Goal: Task Accomplishment & Management: Use online tool/utility

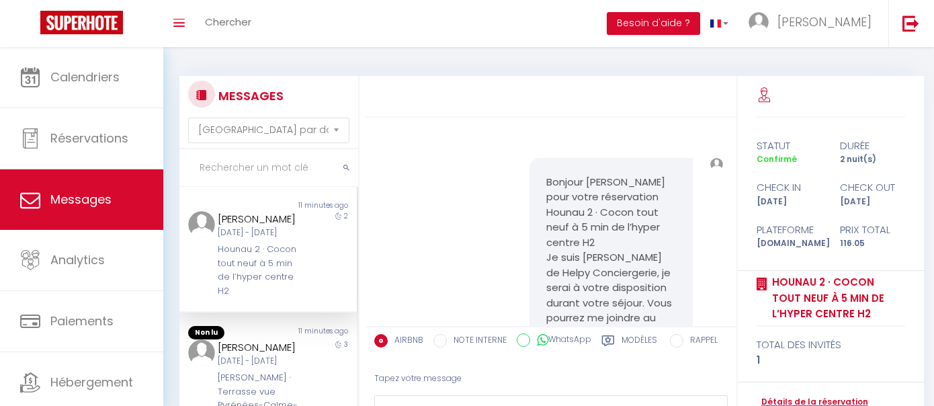
select select "message"
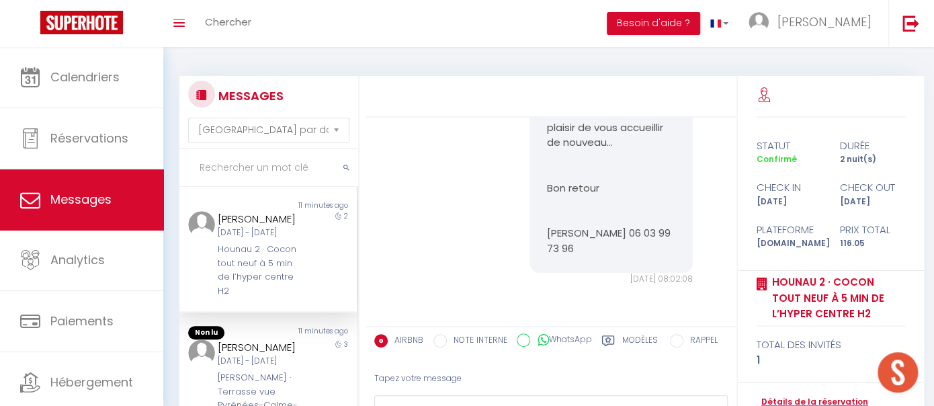
scroll to position [3414, 0]
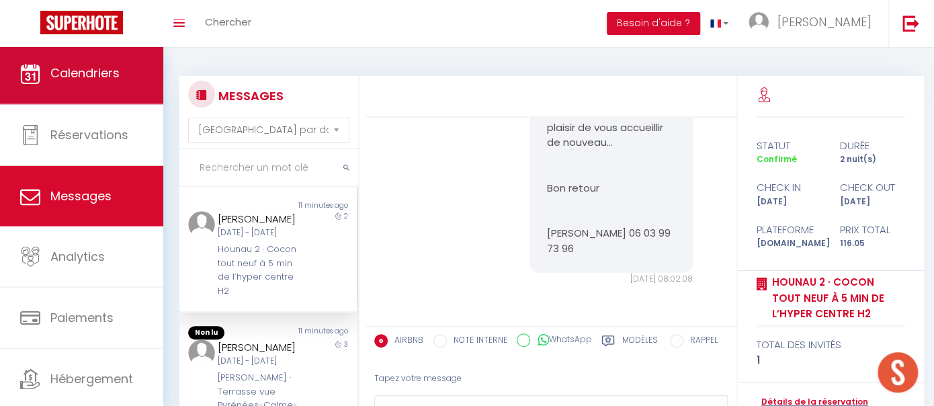
click at [100, 79] on span "Calendriers" at bounding box center [84, 72] width 69 height 17
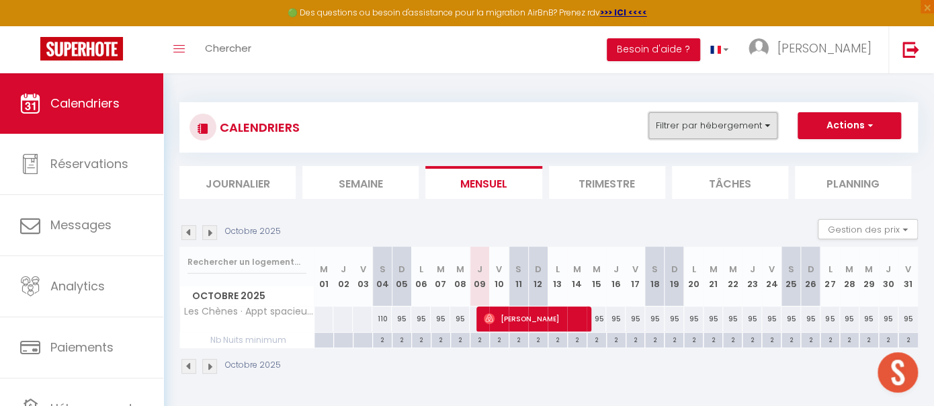
click at [767, 124] on button "Filtrer par hébergement" at bounding box center [712, 125] width 129 height 27
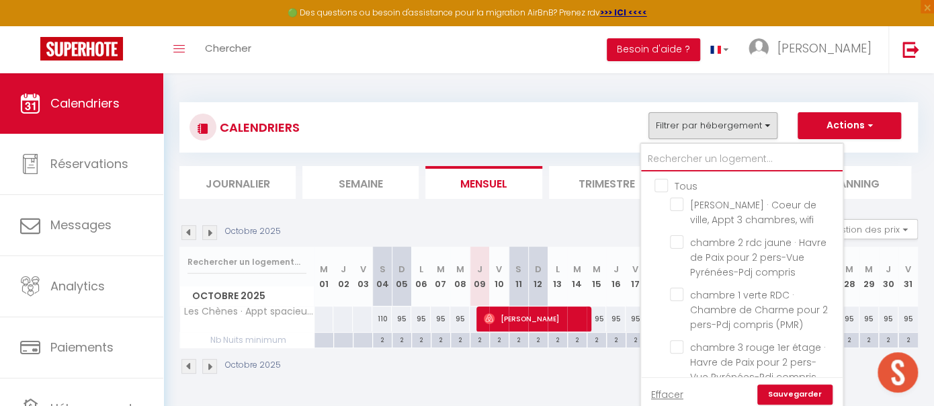
click at [672, 152] on input "text" at bounding box center [742, 159] width 202 height 24
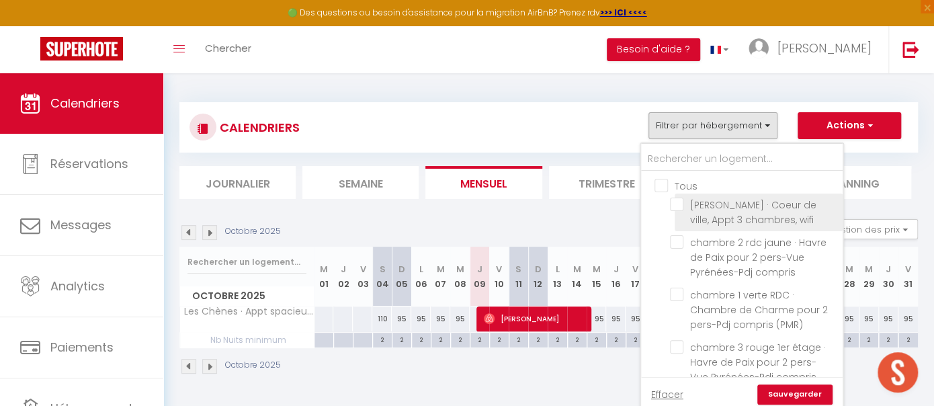
click at [678, 200] on input "[PERSON_NAME] · Coeur de ville, Appt 3 chambres, wifi" at bounding box center [754, 203] width 168 height 13
checkbox input "true"
checkbox input "false"
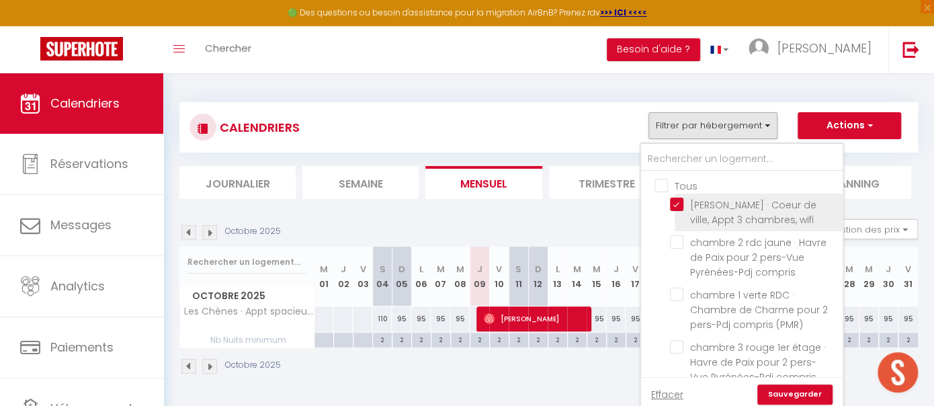
checkbox input "false"
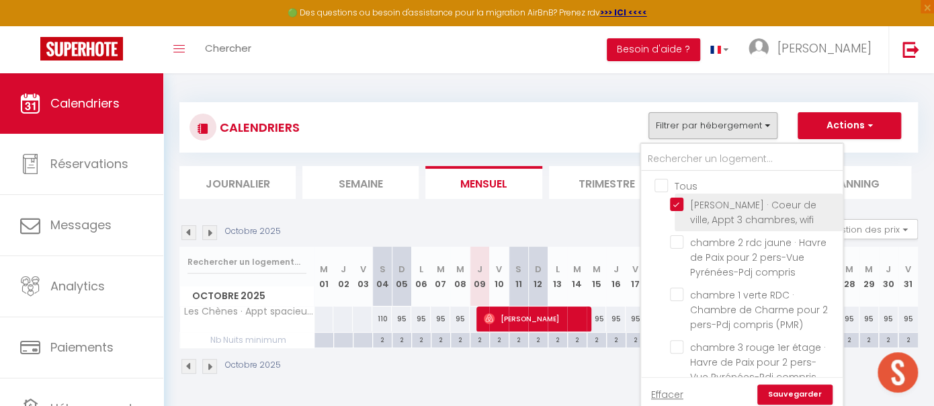
checkbox input "false"
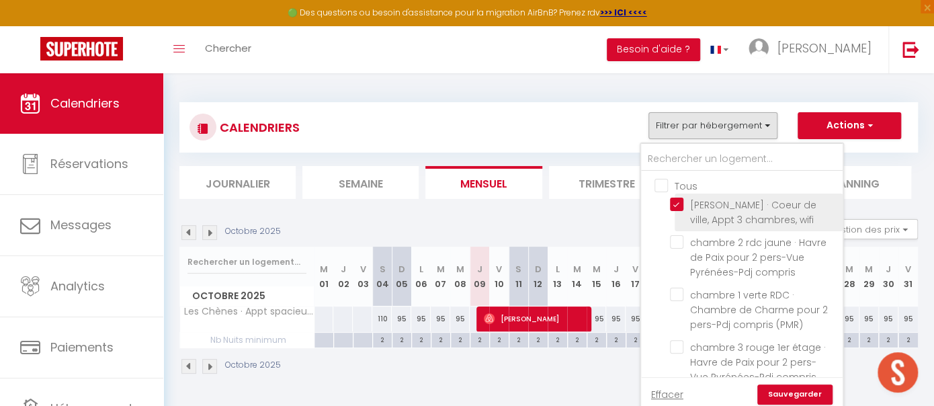
checkbox input "false"
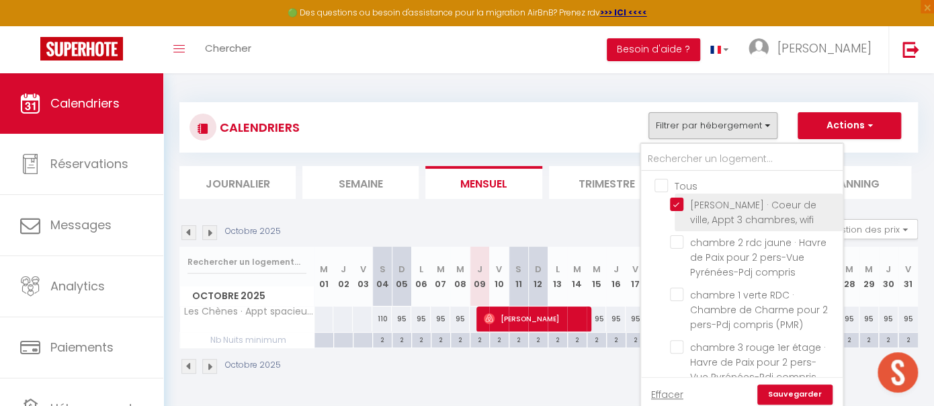
checkbox input "false"
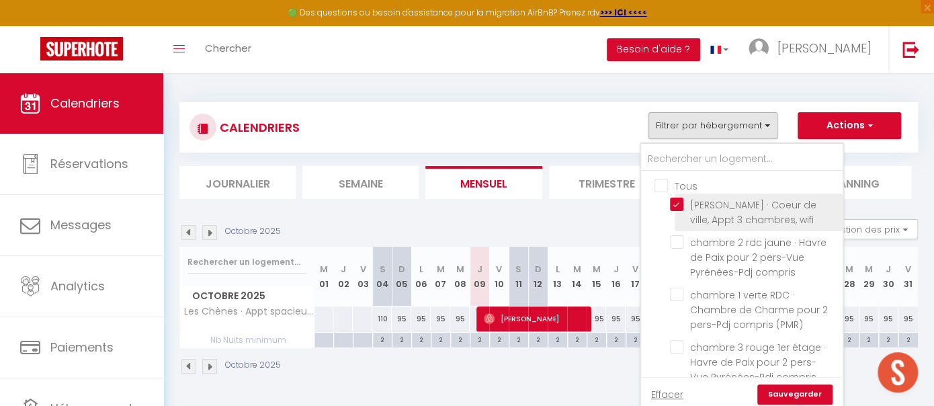
checkbox input "false"
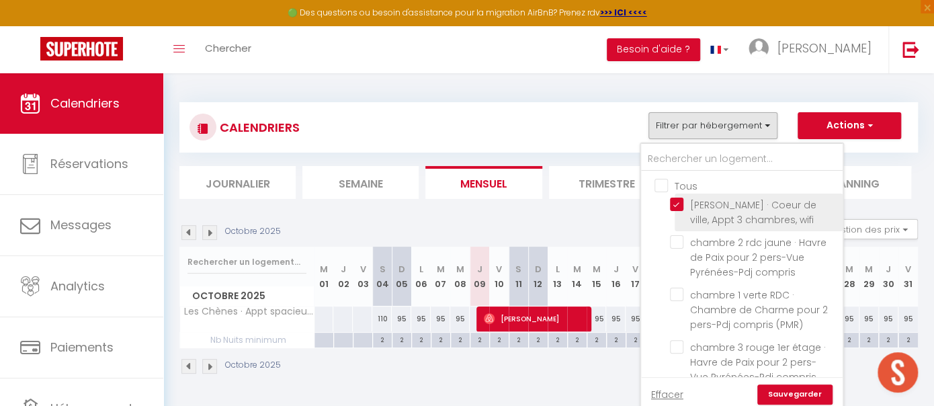
checkbox input "false"
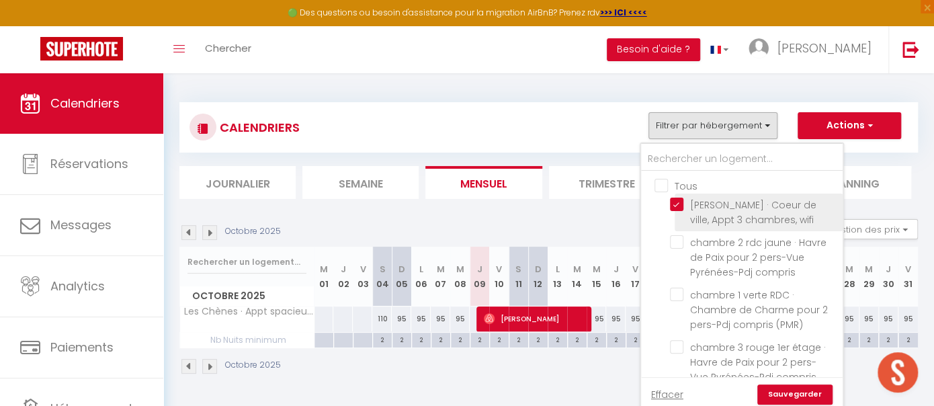
checkbox input "false"
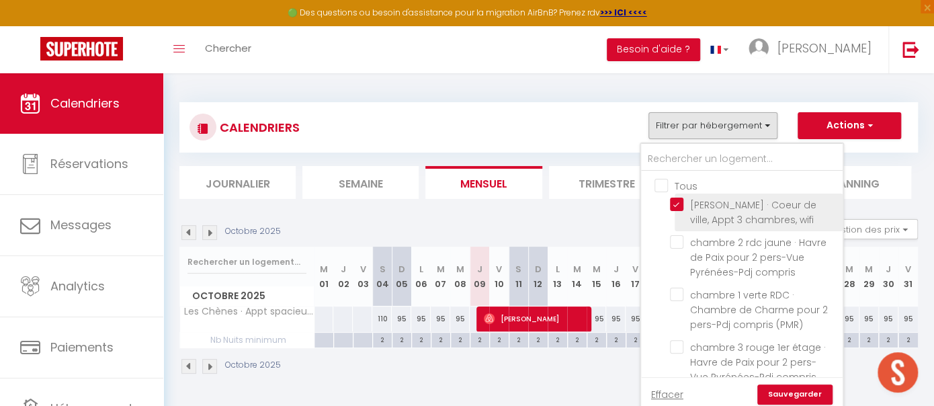
checkbox input "false"
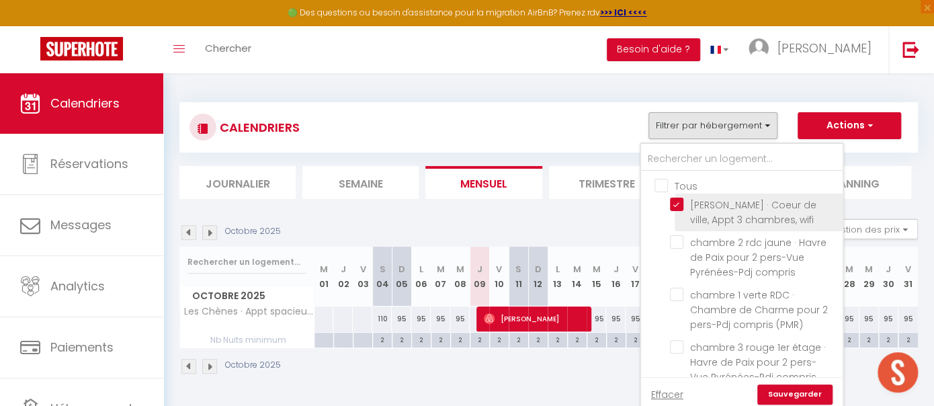
checkbox input "false"
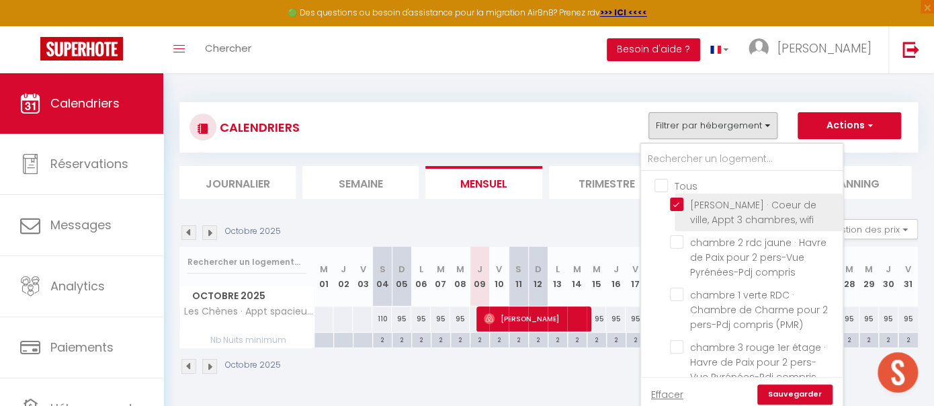
checkbox input "false"
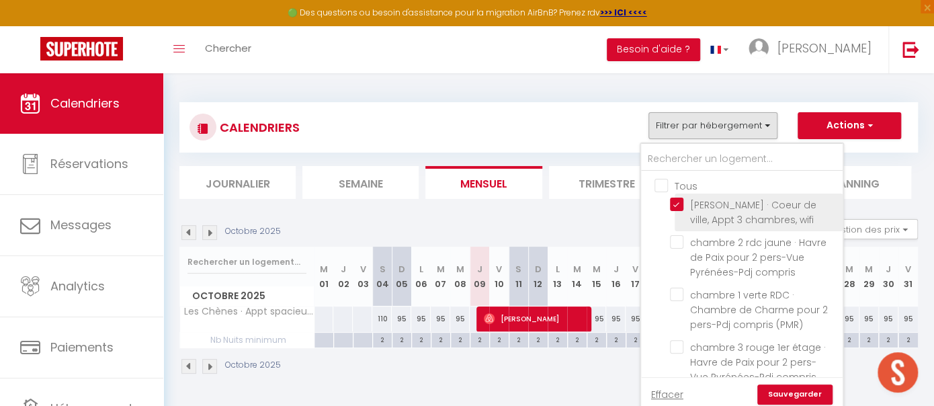
checkbox input "false"
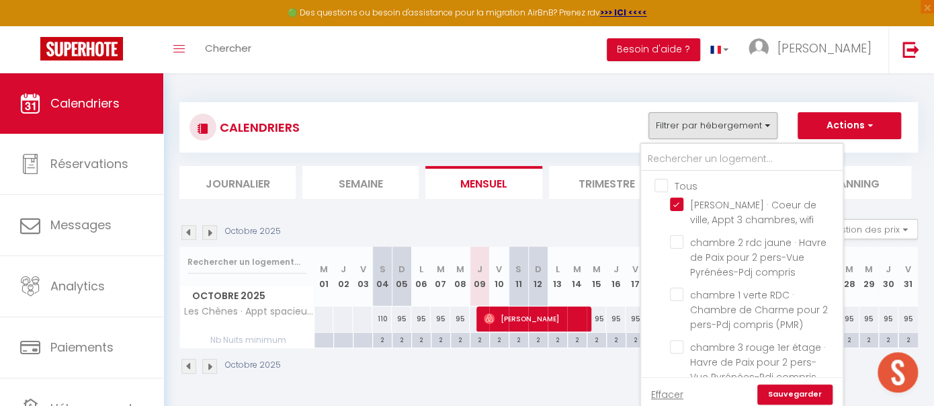
click at [664, 183] on input "Tous" at bounding box center [755, 184] width 202 height 13
checkbox input "true"
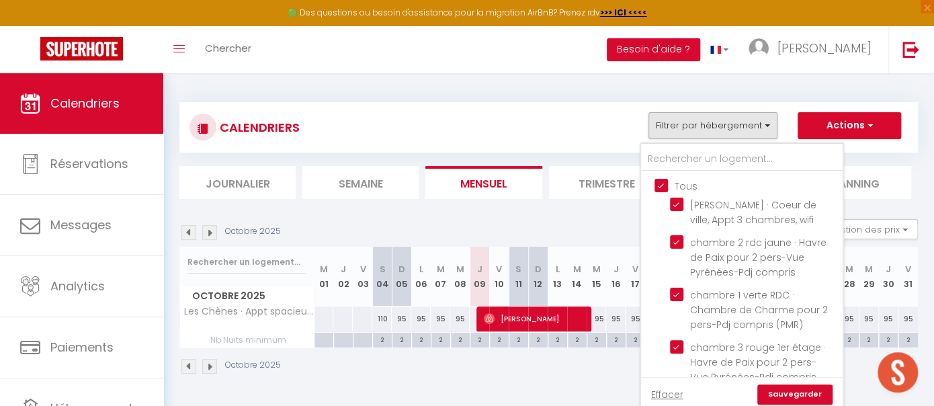
checkbox input "true"
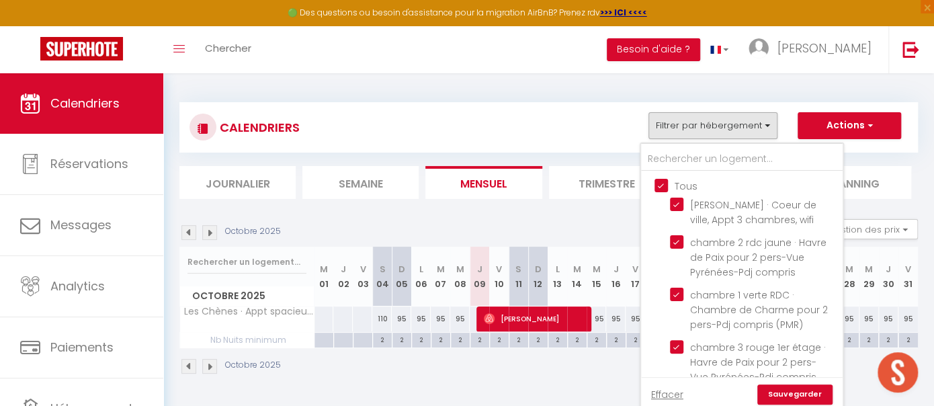
checkbox input "true"
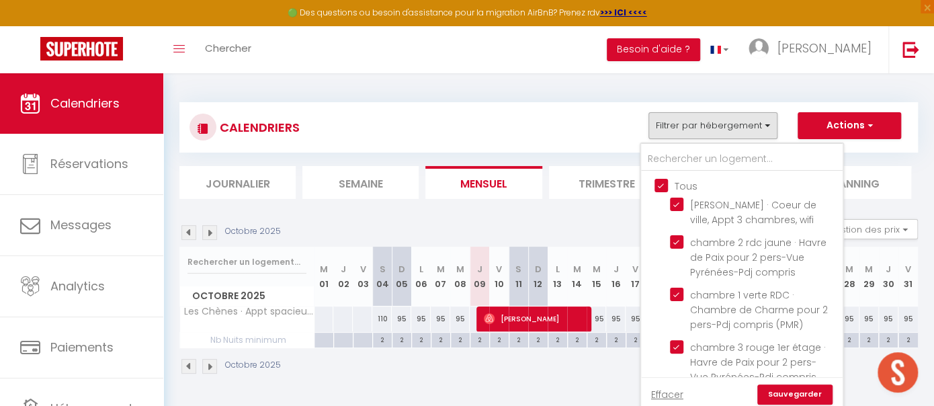
checkbox input "true"
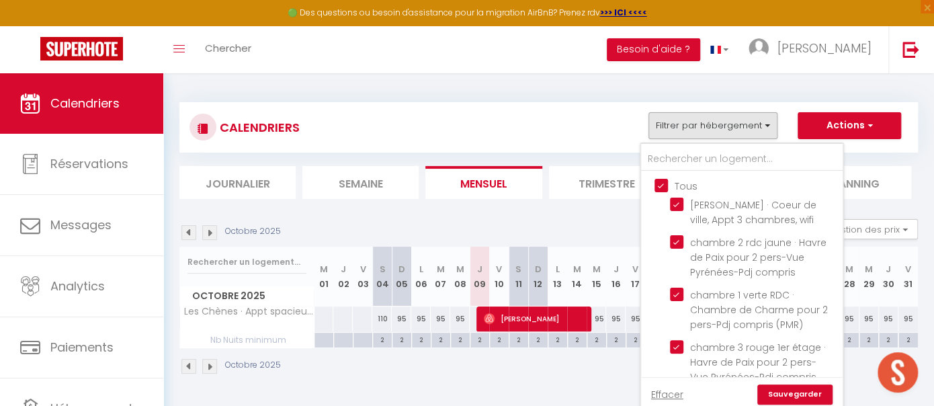
checkbox input "true"
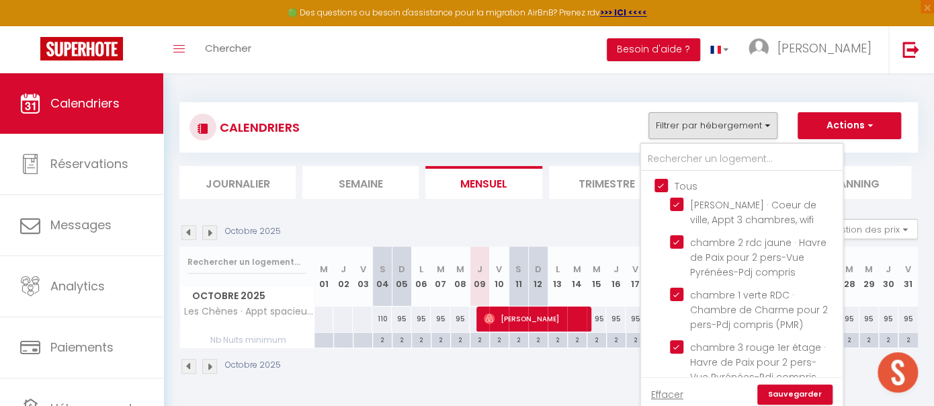
checkbox input "true"
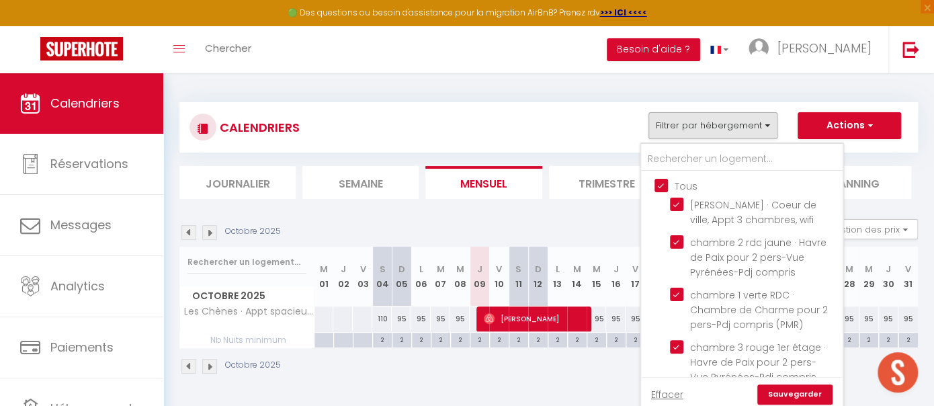
checkbox input "true"
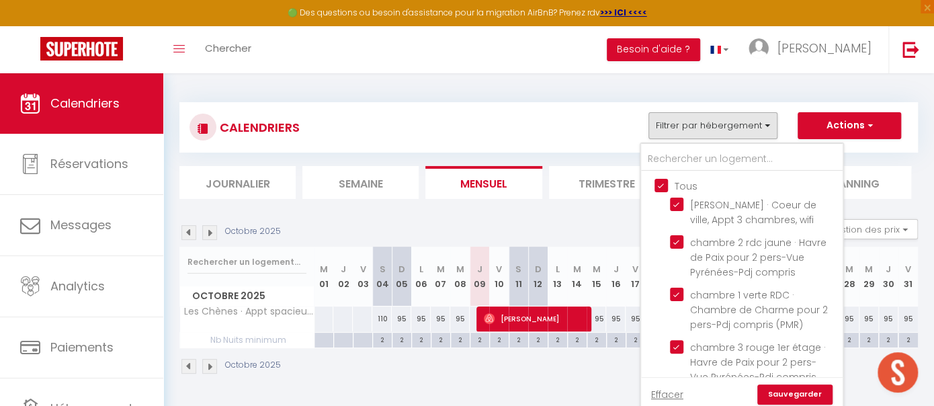
checkbox input "true"
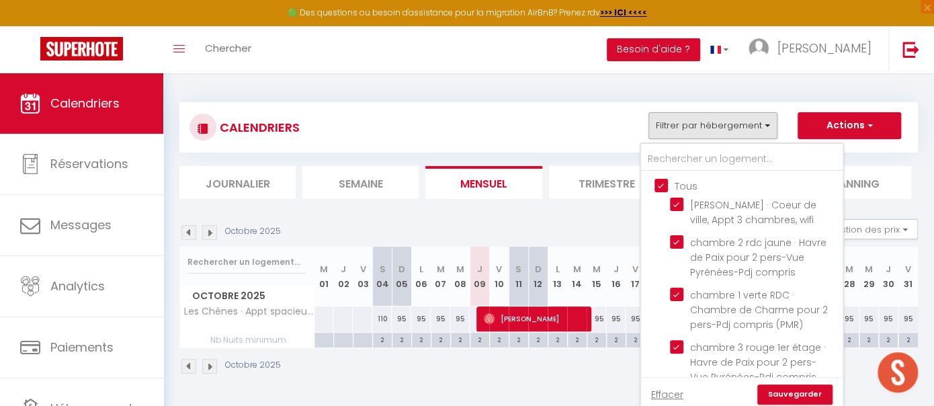
checkbox input "true"
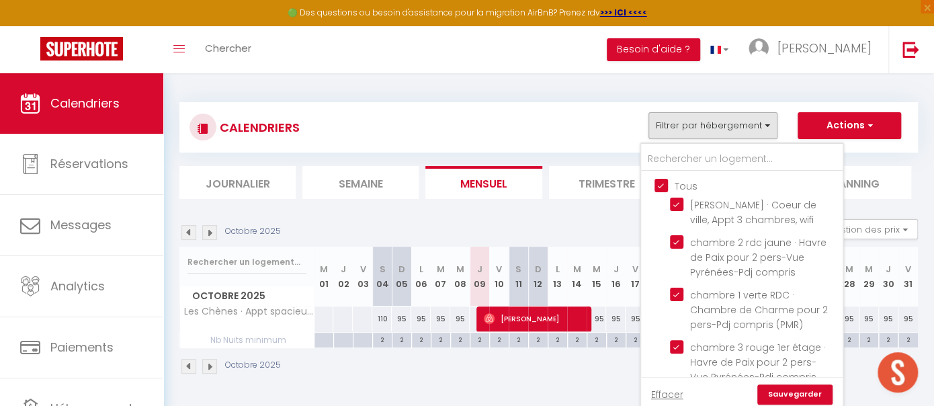
checkbox input "true"
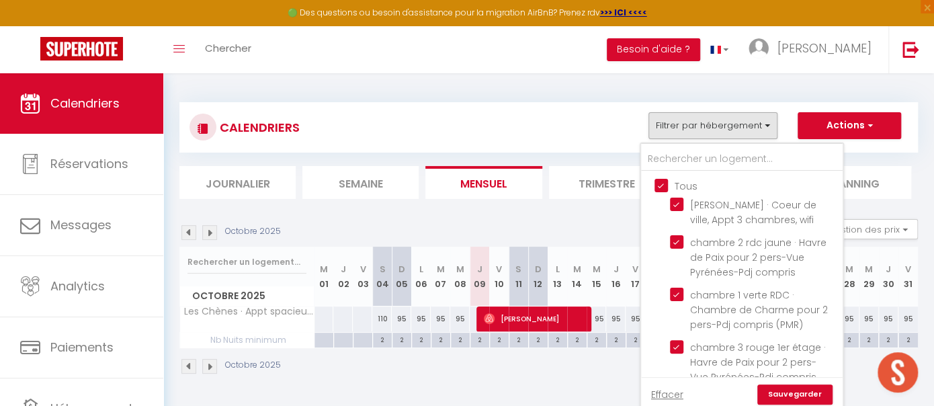
checkbox input "true"
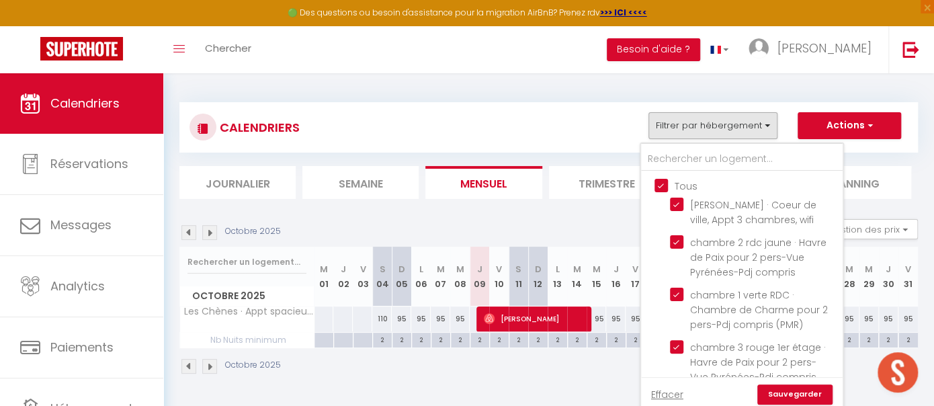
checkbox input "true"
click at [794, 391] on link "Sauvegarder" at bounding box center [794, 394] width 75 height 20
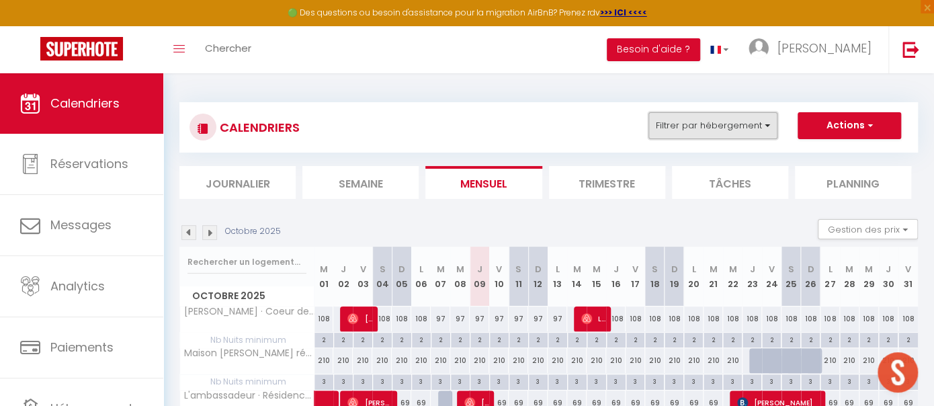
click at [737, 129] on button "Filtrer par hébergement" at bounding box center [712, 125] width 129 height 27
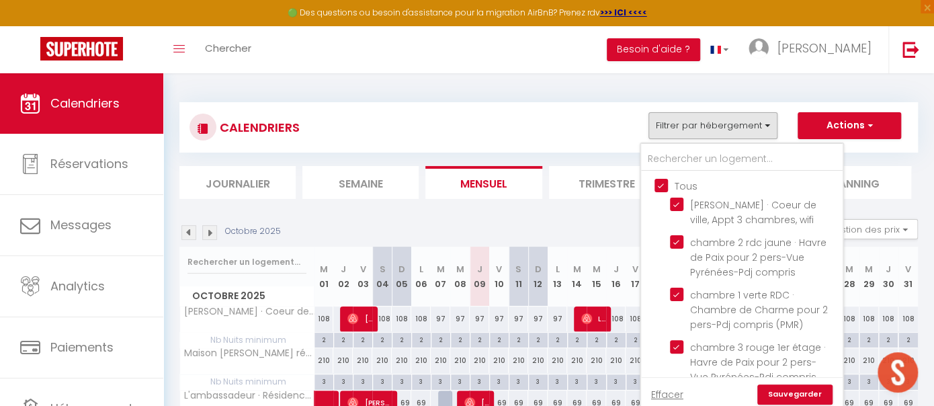
click at [662, 187] on input "Tous" at bounding box center [755, 184] width 202 height 13
checkbox input "false"
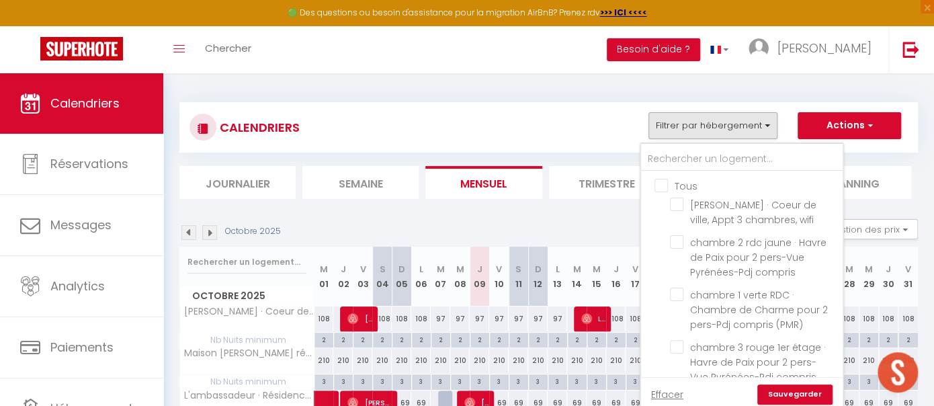
checkbox input "false"
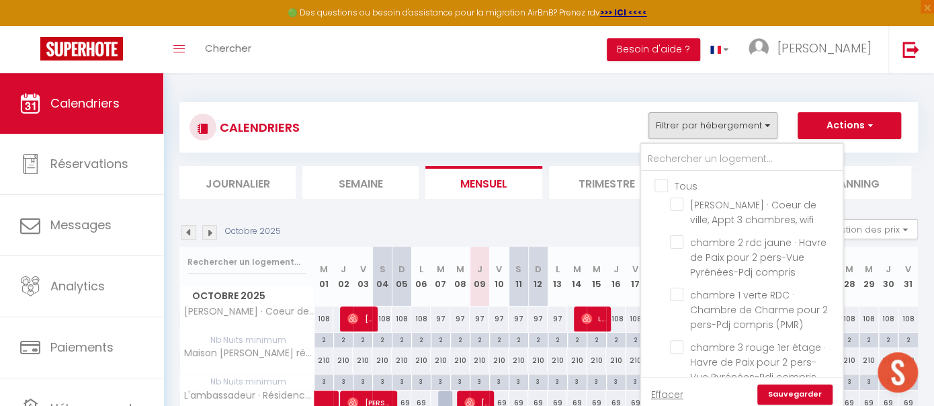
checkbox input "false"
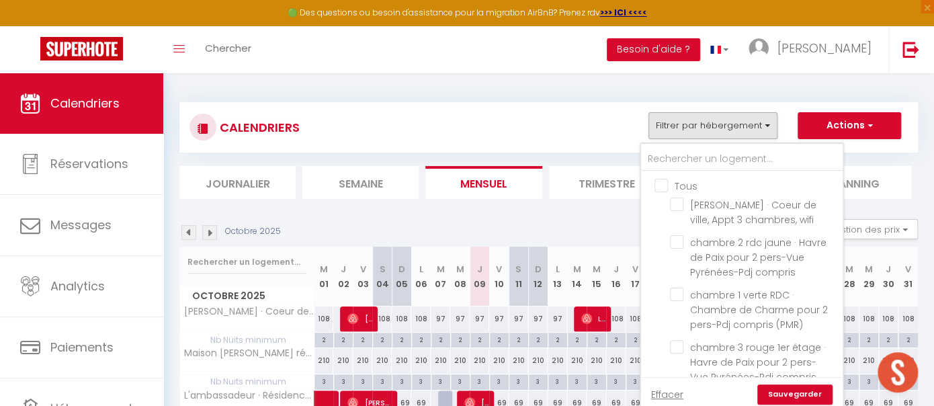
checkbox input "false"
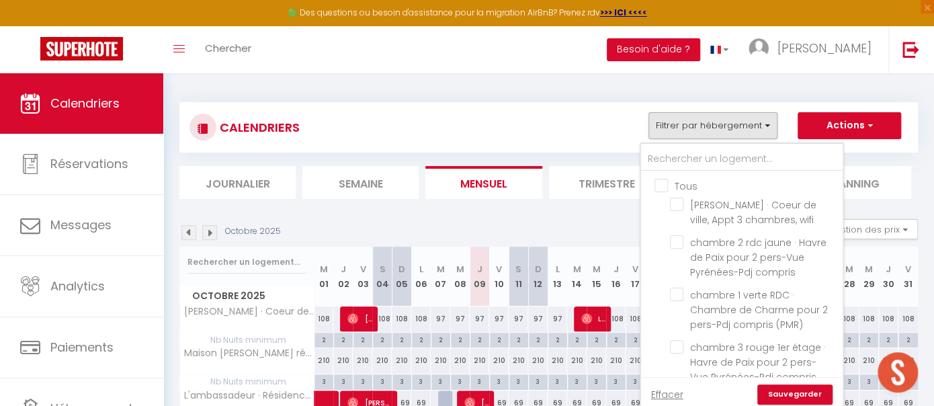
checkbox input "false"
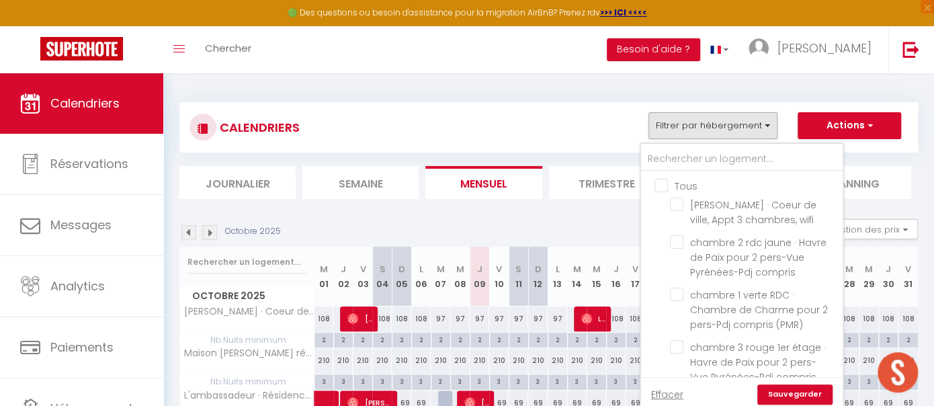
checkbox input "false"
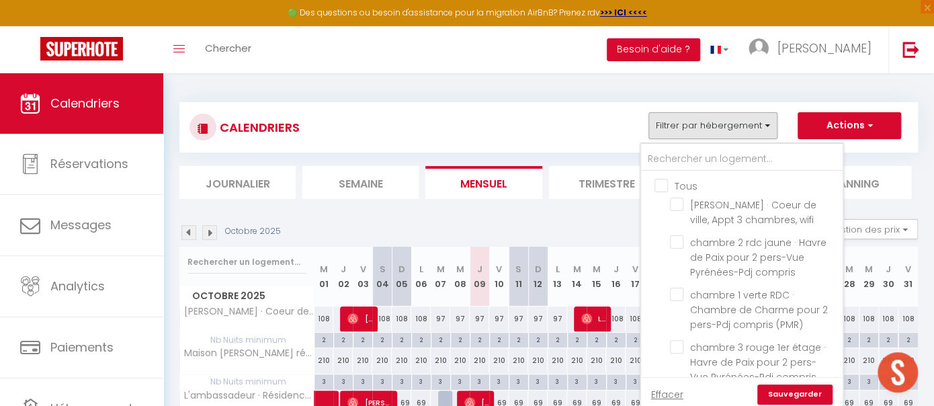
checkbox input "false"
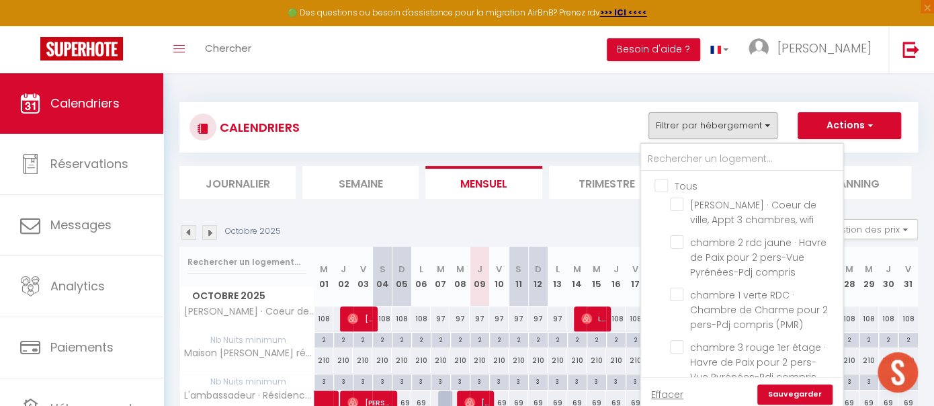
checkbox input "false"
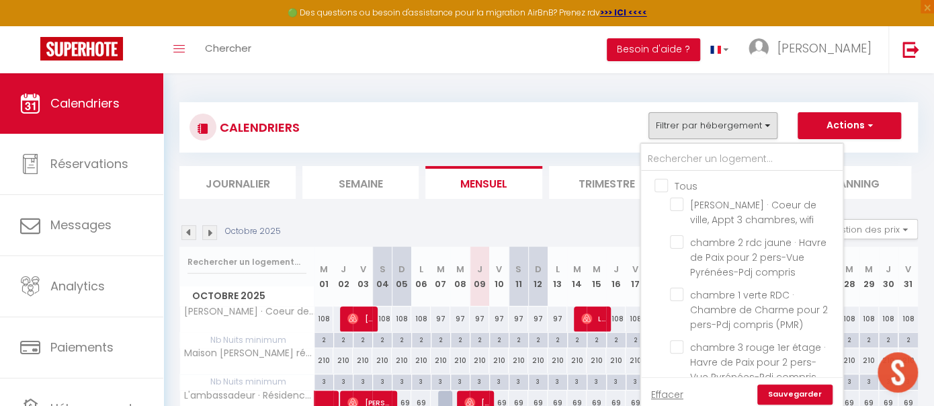
checkbox input "false"
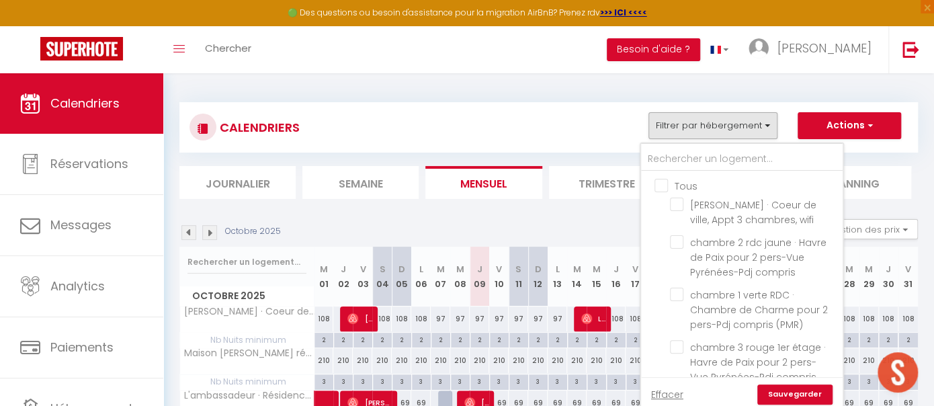
checkbox input "false"
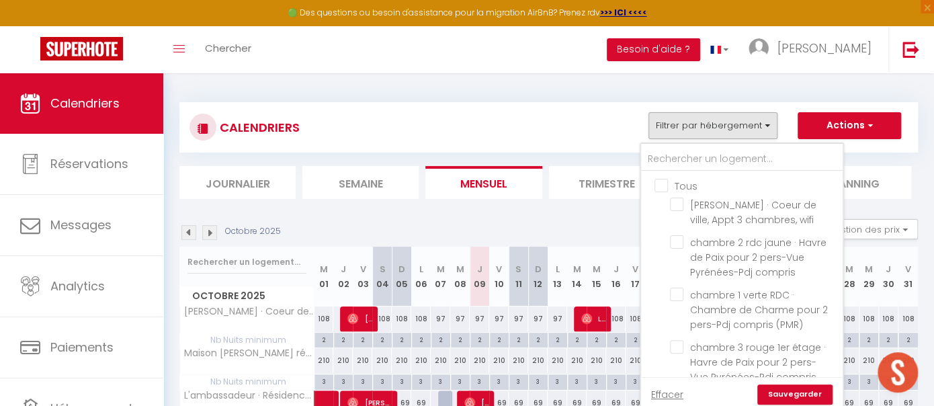
checkbox input "false"
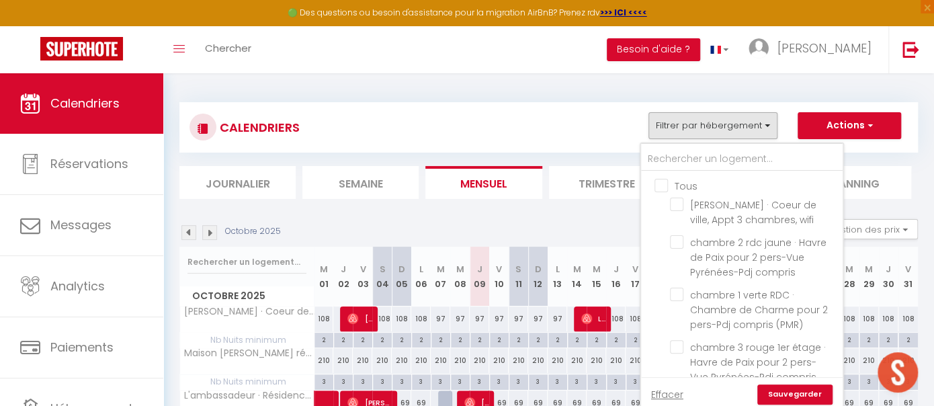
checkbox input "false"
click at [677, 154] on input "text" at bounding box center [742, 159] width 202 height 24
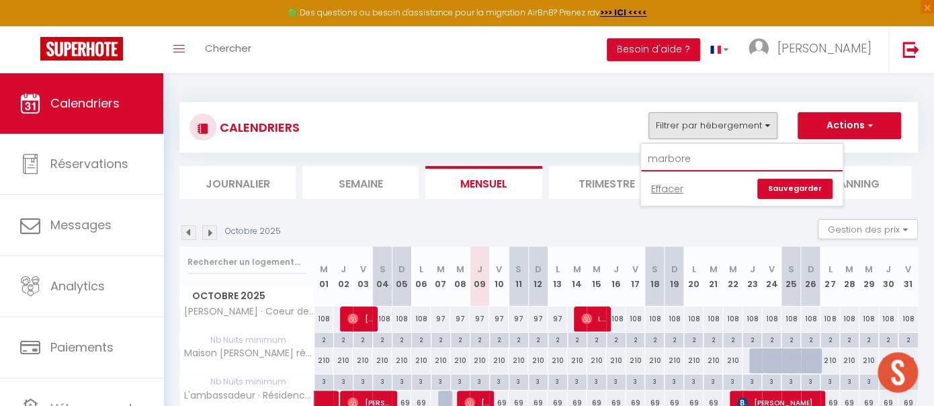
type input "marbore"
click at [793, 183] on link "Sauvegarder" at bounding box center [794, 189] width 75 height 20
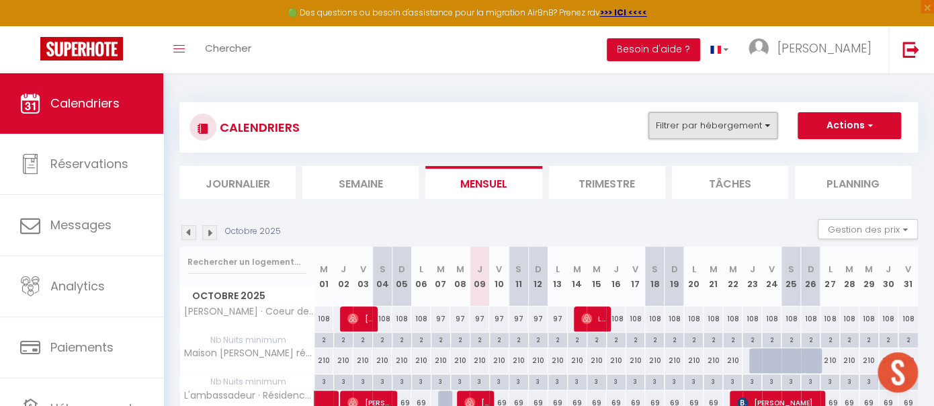
click at [766, 120] on button "Filtrer par hébergement" at bounding box center [712, 125] width 129 height 27
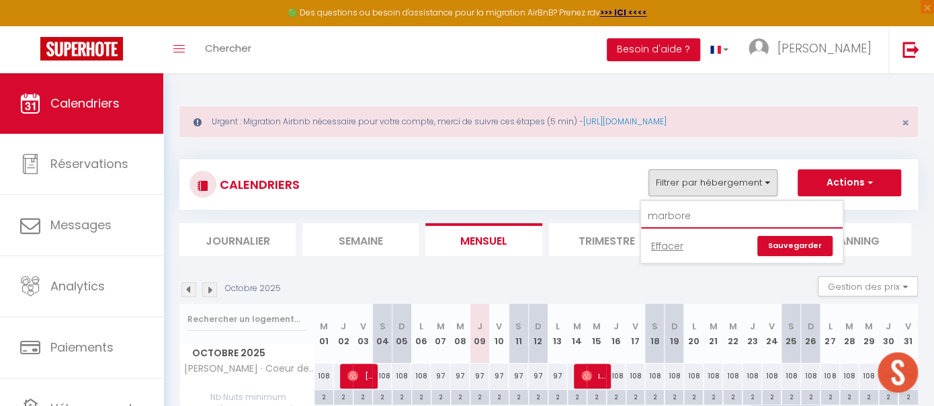
click at [654, 215] on input "marbore" at bounding box center [742, 216] width 202 height 24
type input "Maison Marbore"
click at [809, 243] on link "Sauvegarder" at bounding box center [794, 246] width 75 height 20
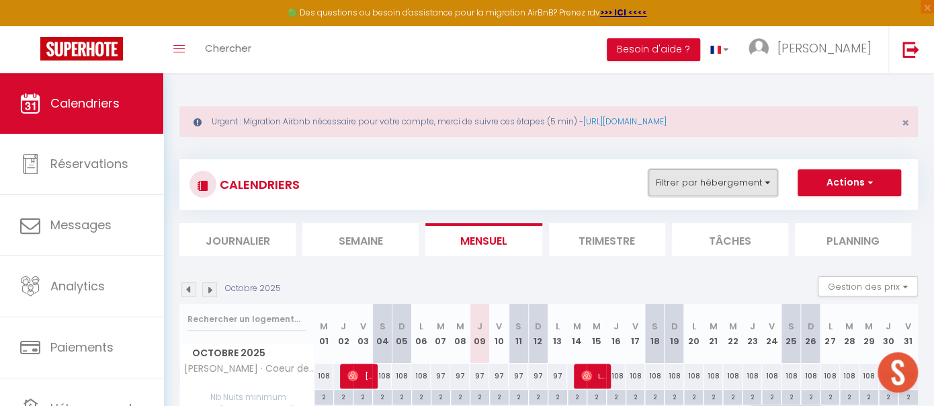
click at [758, 187] on button "Filtrer par hébergement" at bounding box center [712, 182] width 129 height 27
click at [672, 247] on link "Effacer" at bounding box center [667, 245] width 32 height 15
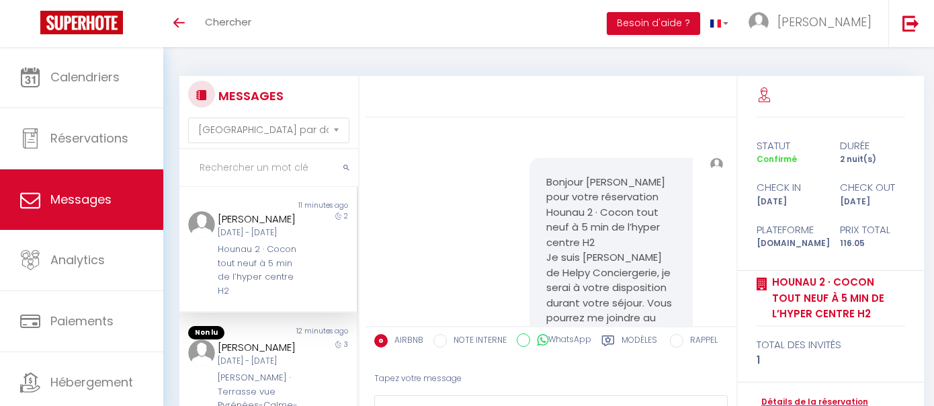
select select "message"
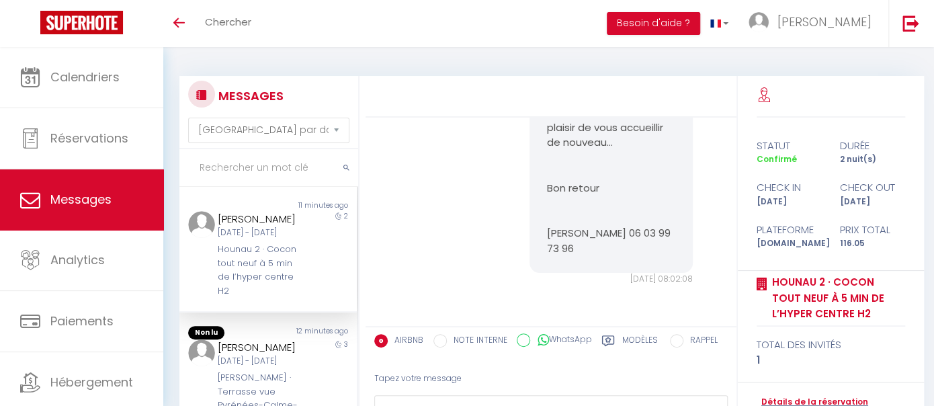
scroll to position [3414, 0]
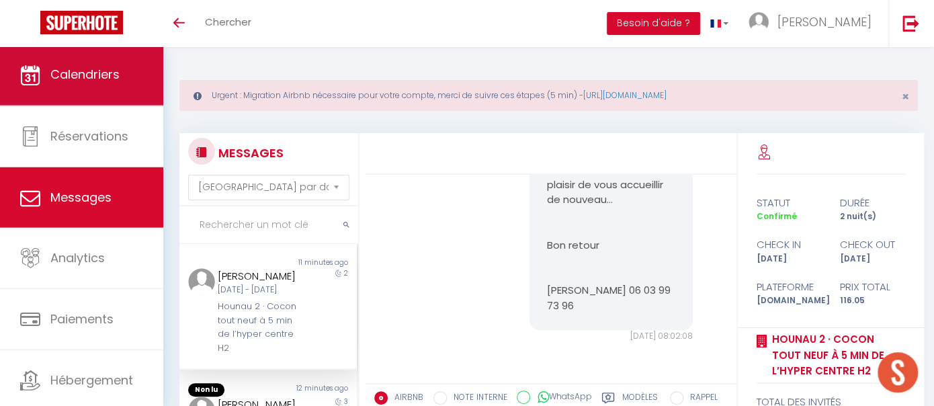
click at [90, 75] on span "Calendriers" at bounding box center [84, 74] width 69 height 17
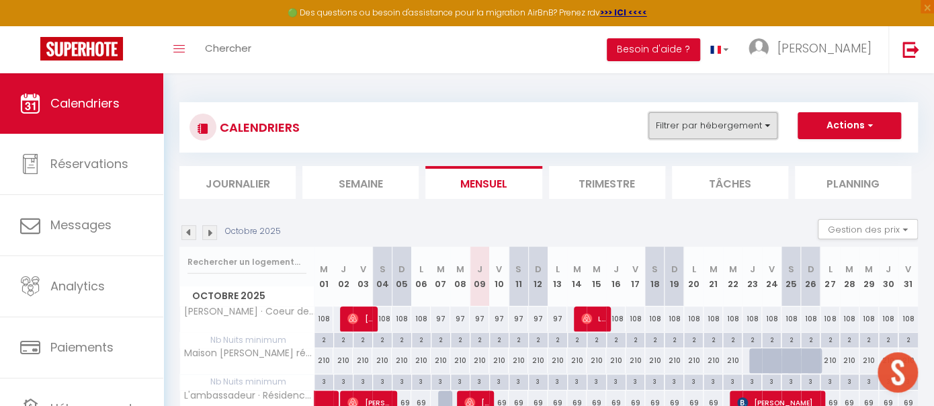
click at [767, 123] on button "Filtrer par hébergement" at bounding box center [712, 125] width 129 height 27
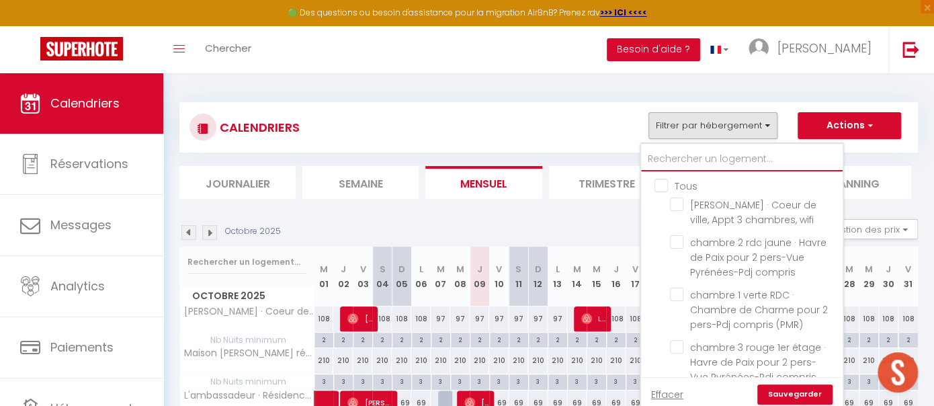
click at [691, 154] on input "text" at bounding box center [742, 159] width 202 height 24
type input "M"
checkbox input "false"
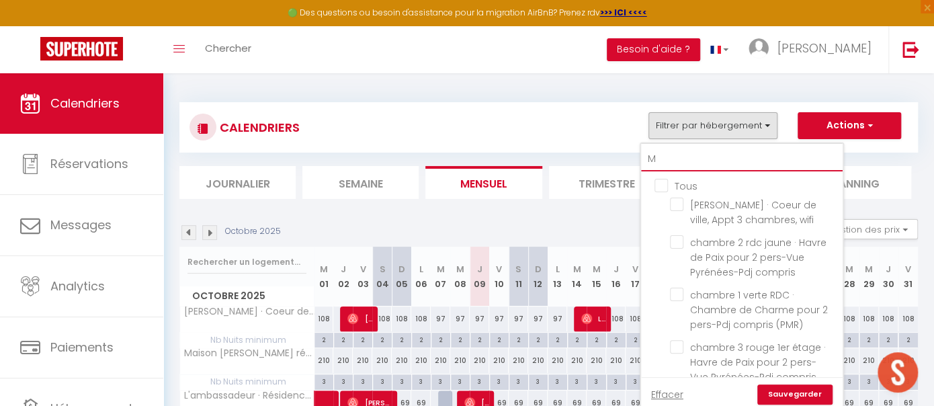
checkbox input "false"
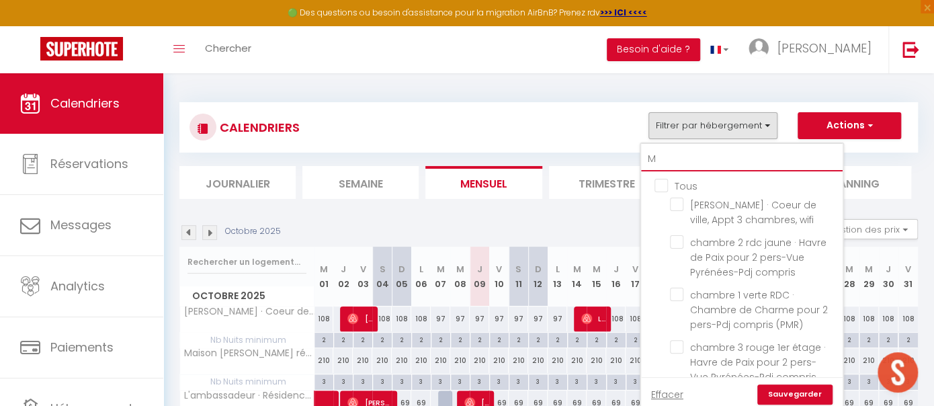
checkbox input "false"
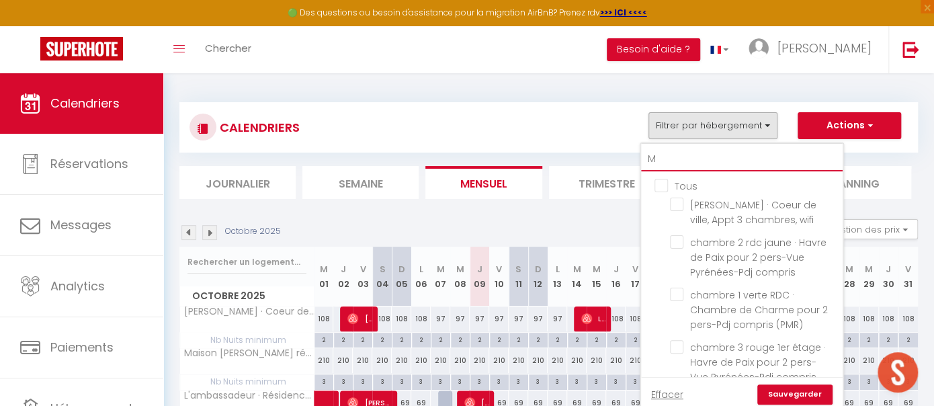
checkbox input "false"
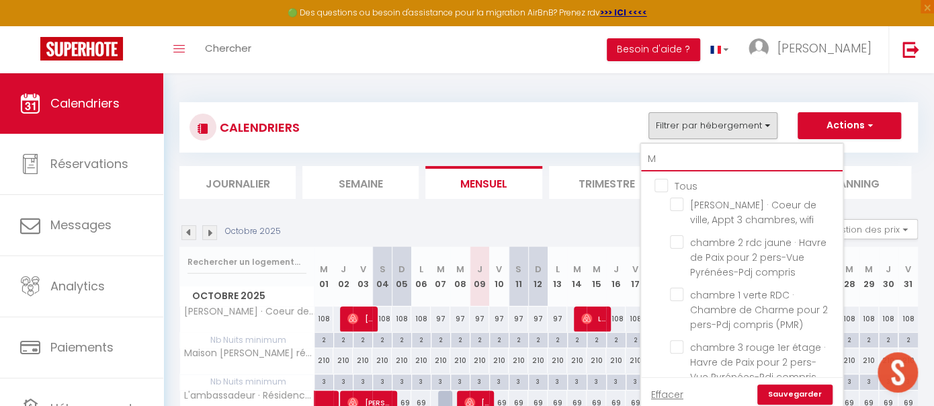
checkbox input "false"
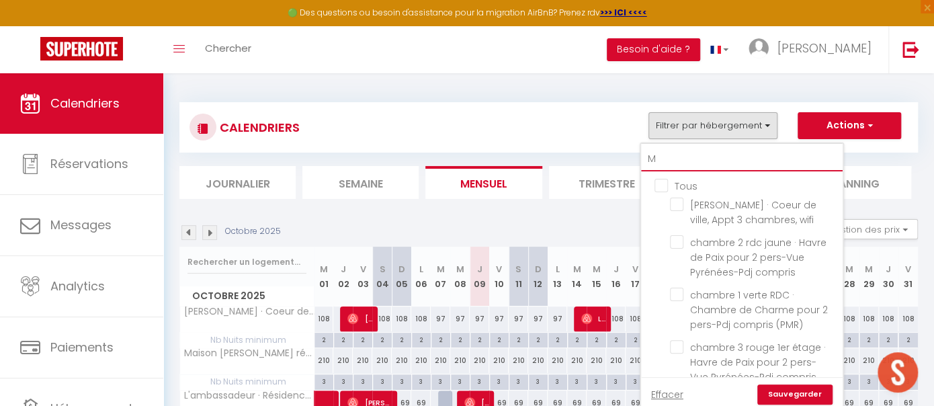
checkbox input "false"
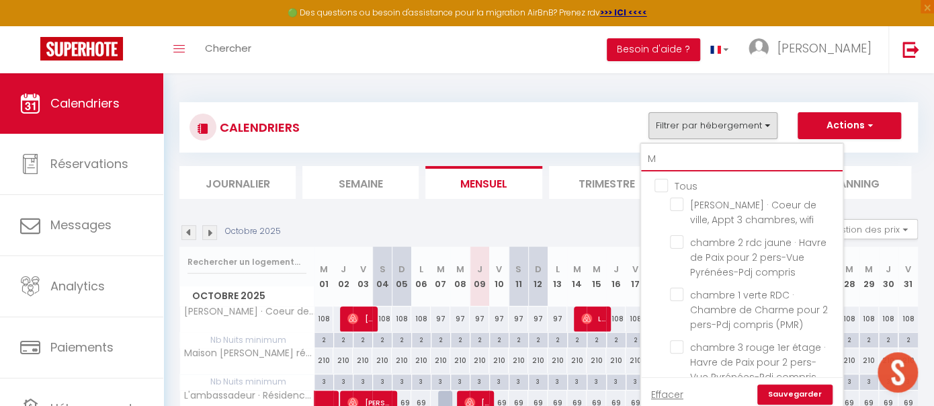
checkbox input "false"
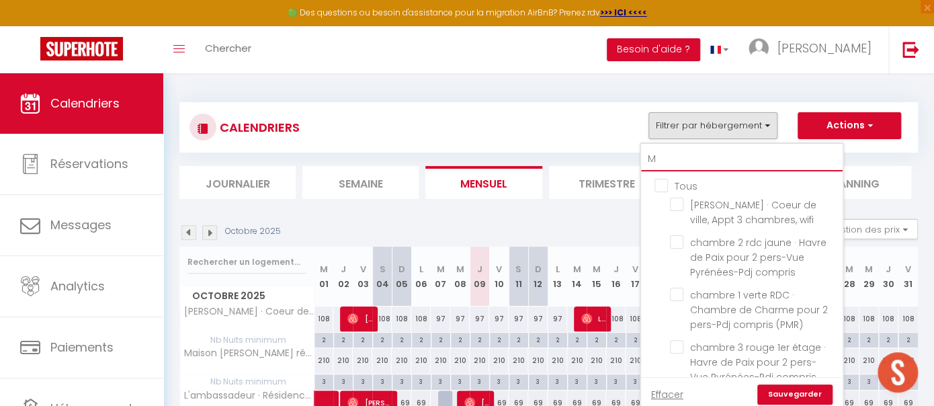
checkbox input "false"
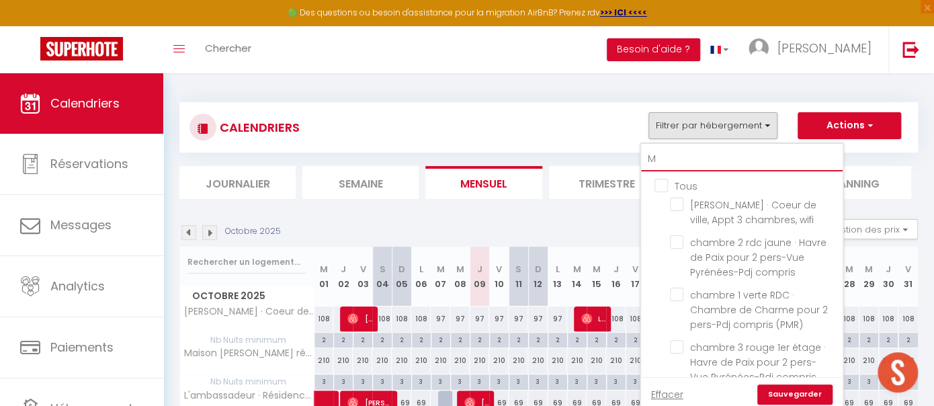
checkbox input "false"
type input "MA"
checkbox input "false"
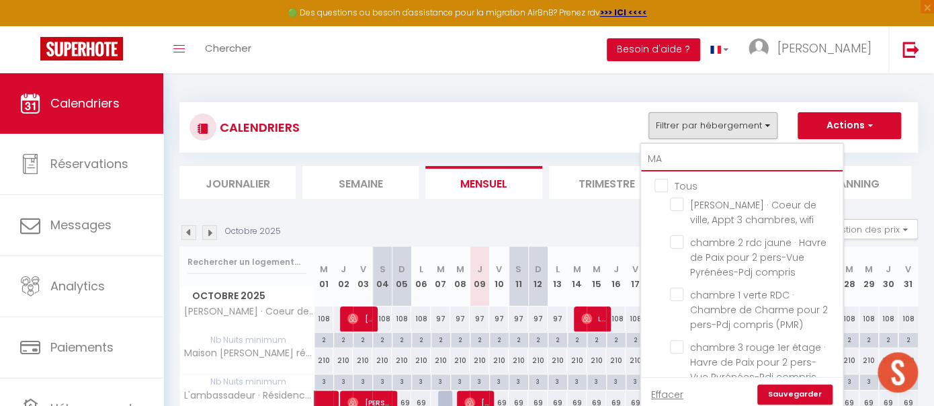
checkbox input "false"
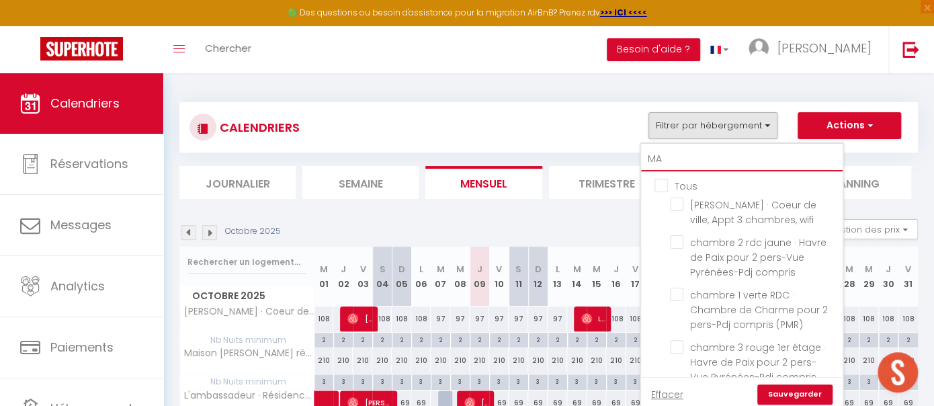
checkbox input "false"
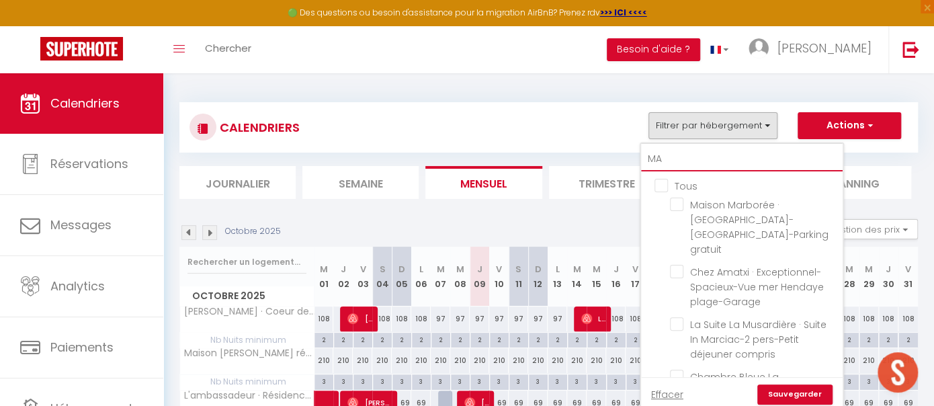
type input "MAR"
checkbox input "false"
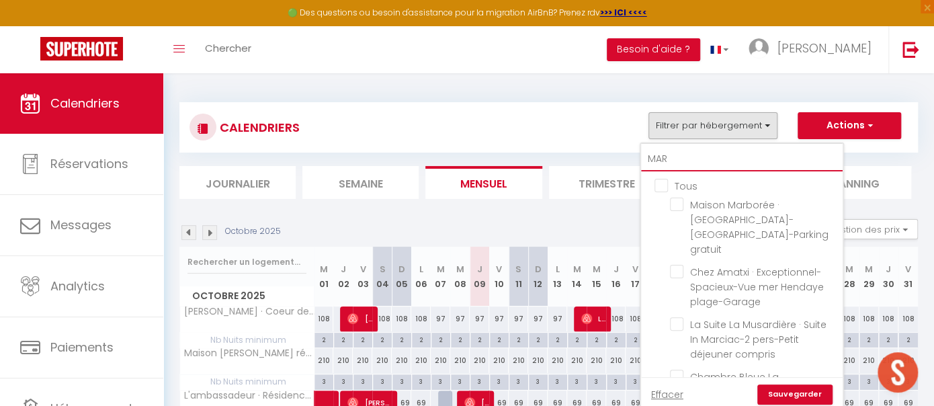
checkbox input "false"
type input "MARB"
checkbox input "false"
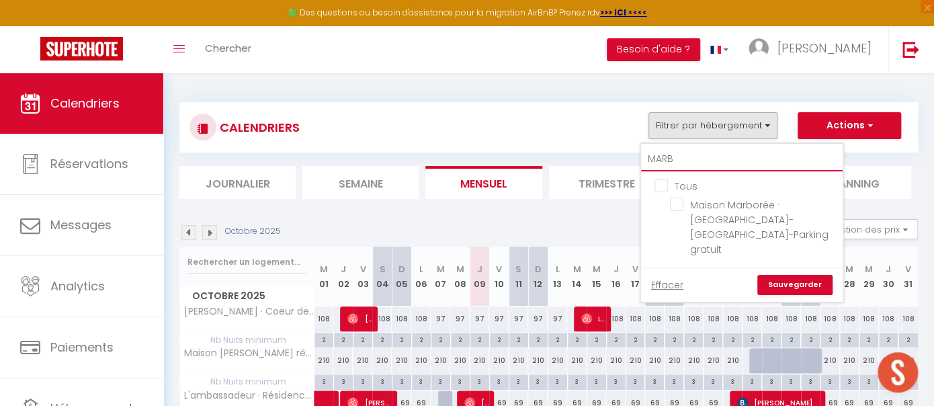
type input "MARBO"
checkbox input "false"
type input "MARBOR"
checkbox input "false"
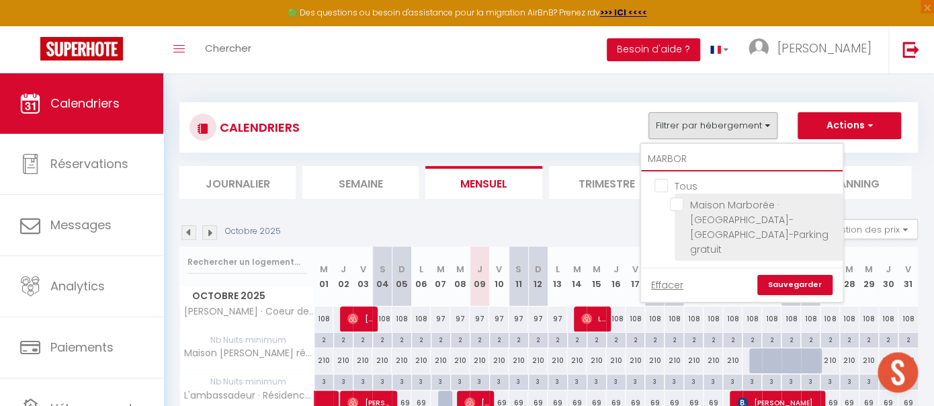
type input "MARBOR"
drag, startPoint x: 676, startPoint y: 199, endPoint x: 704, endPoint y: 228, distance: 40.4
click at [677, 200] on input "Maison Marborée · [GEOGRAPHIC_DATA]-[GEOGRAPHIC_DATA]-Parking gratuit" at bounding box center [754, 203] width 168 height 13
checkbox input "true"
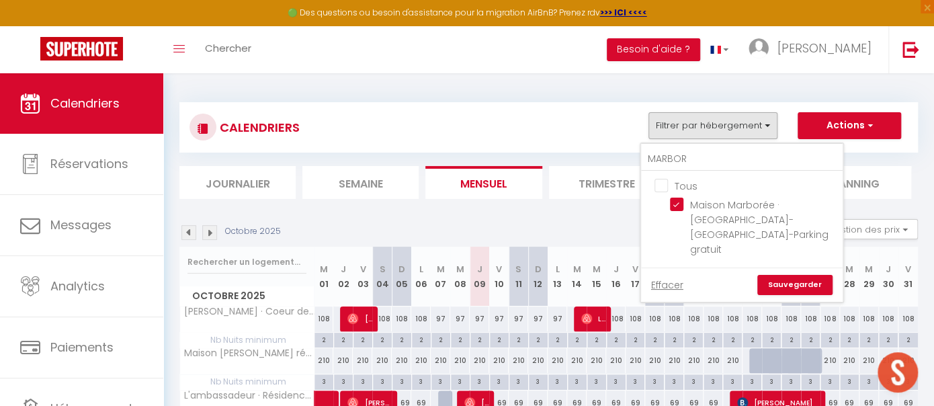
click at [801, 275] on link "Sauvegarder" at bounding box center [794, 285] width 75 height 20
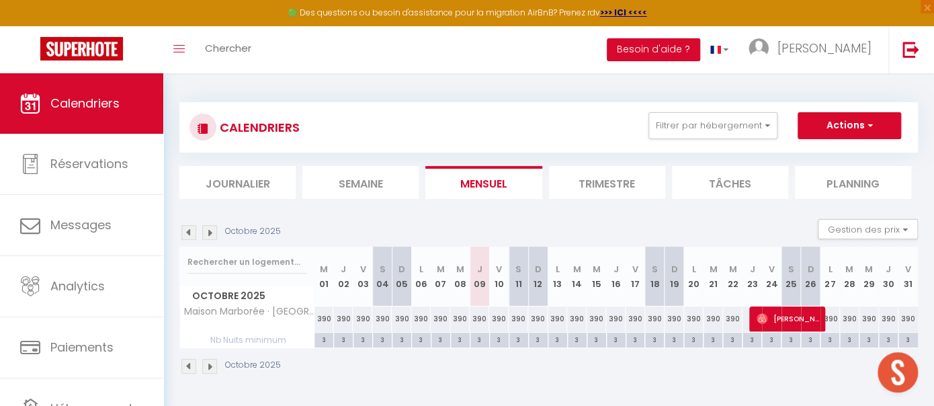
click at [213, 235] on img at bounding box center [209, 232] width 15 height 15
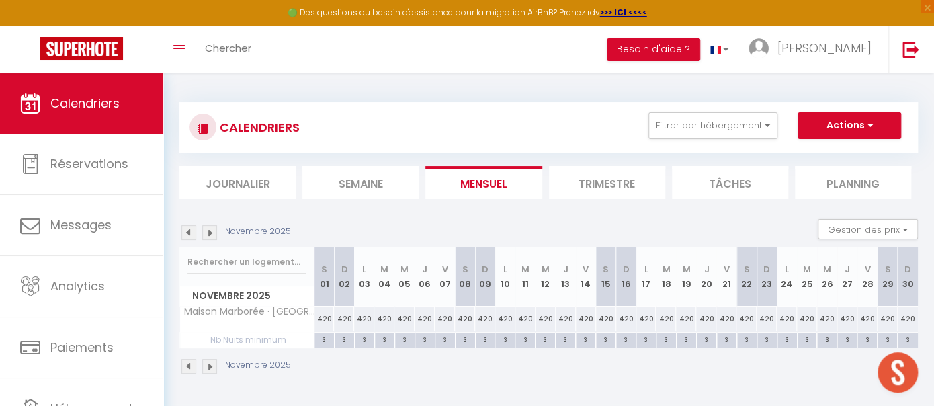
click at [213, 235] on img at bounding box center [209, 232] width 15 height 15
